Goal: Task Accomplishment & Management: Manage account settings

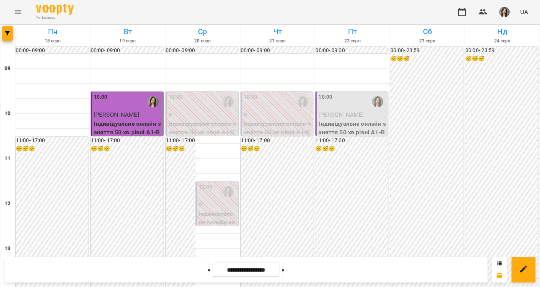
scroll to position [343, 0]
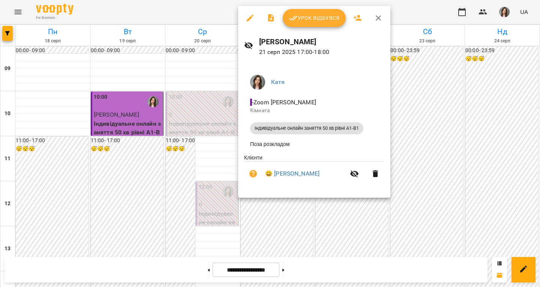
click at [323, 16] on span "Урок відбувся" at bounding box center [314, 18] width 51 height 9
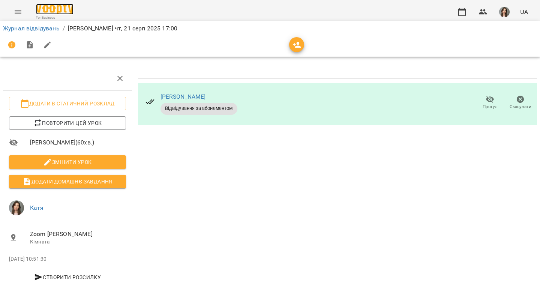
click at [57, 8] on img at bounding box center [55, 9] width 38 height 11
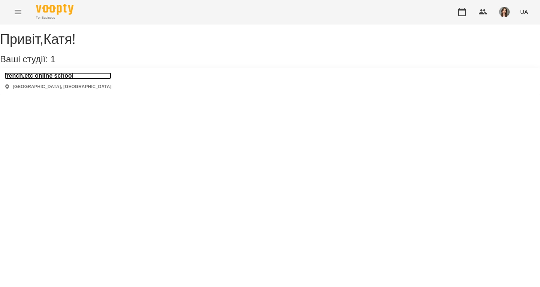
click at [73, 79] on h3 "french.etc online school" at bounding box center [58, 75] width 107 height 7
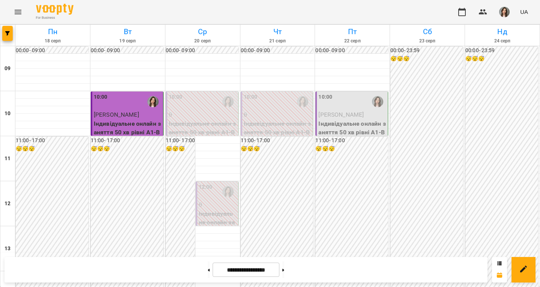
scroll to position [386, 0]
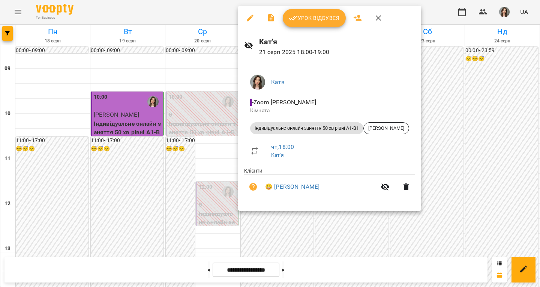
click at [316, 22] on span "Урок відбувся" at bounding box center [314, 18] width 51 height 9
